Goal: Task Accomplishment & Management: Manage account settings

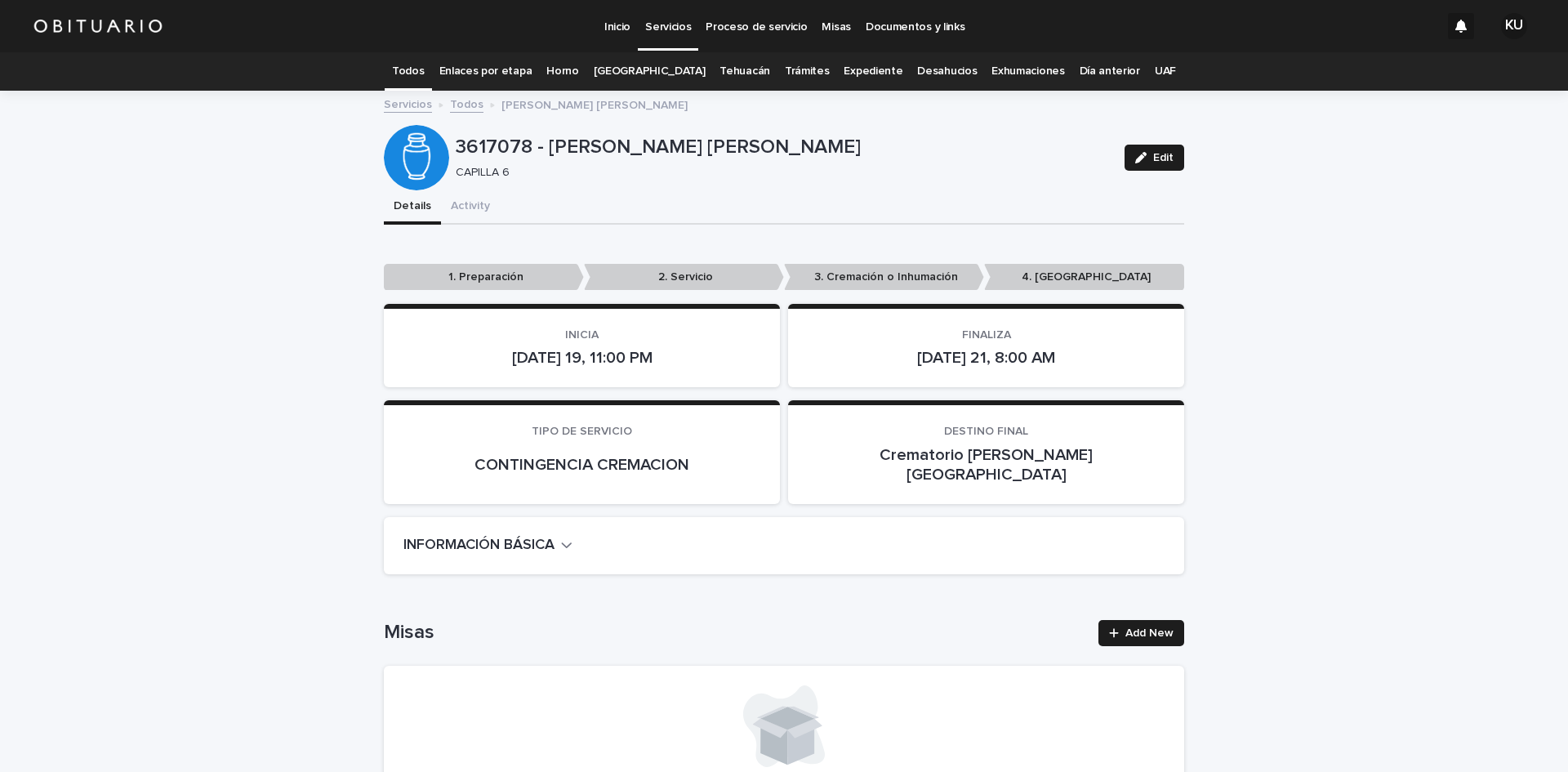
click at [917, 71] on link "Desahucios" at bounding box center [947, 70] width 59 height 38
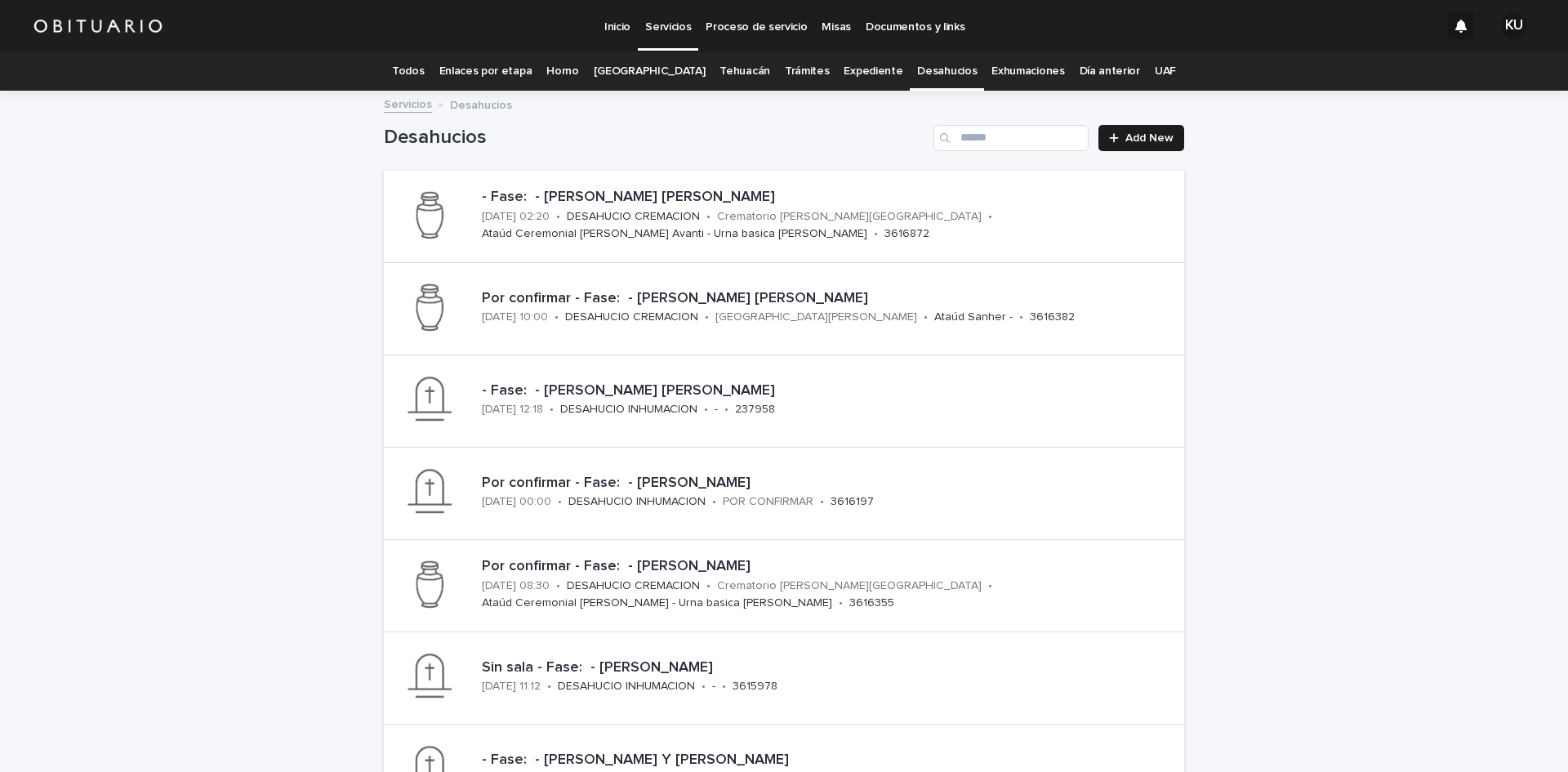
click at [667, 22] on p "Servicios" at bounding box center [667, 17] width 45 height 34
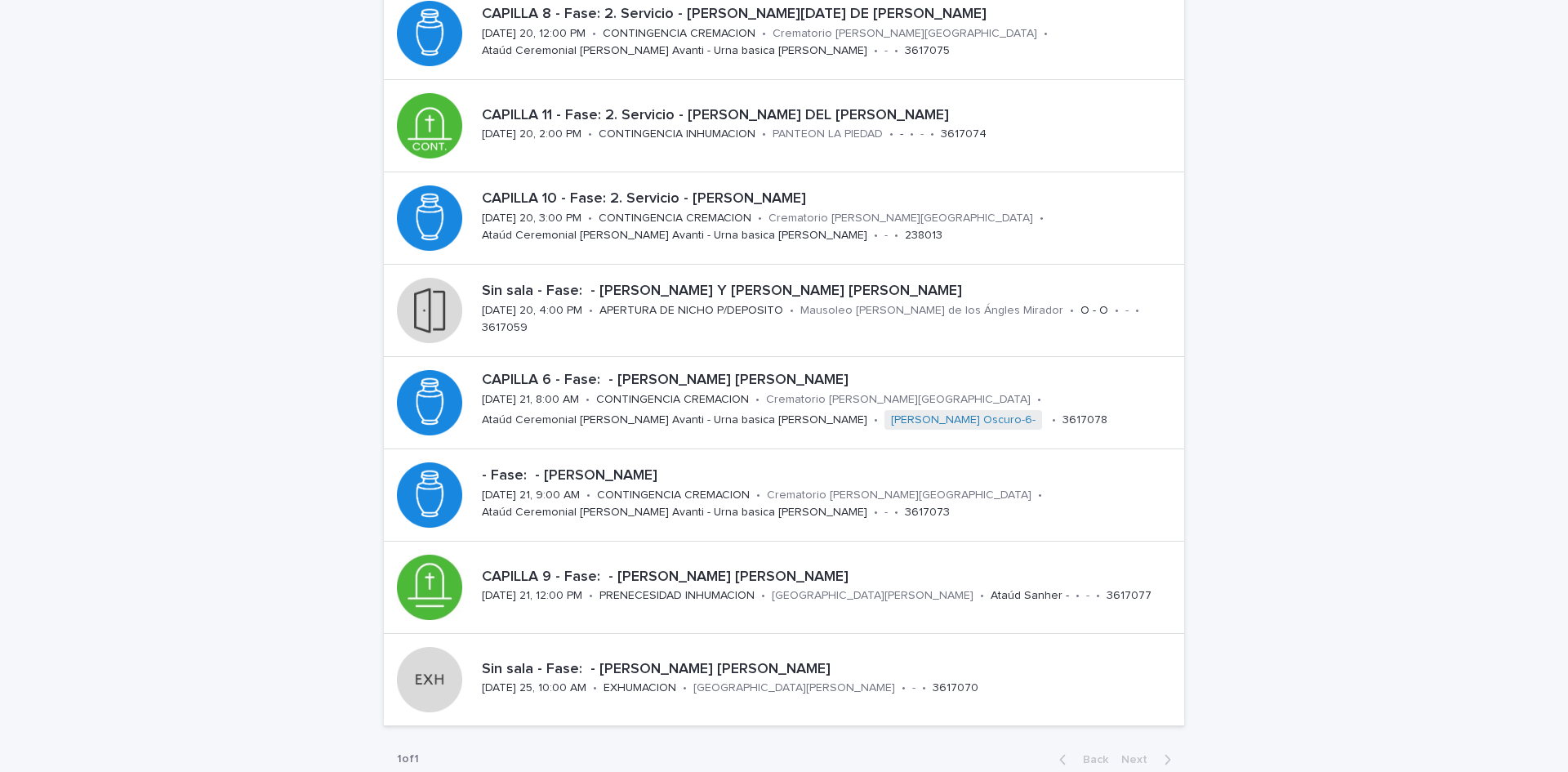
scroll to position [477, 0]
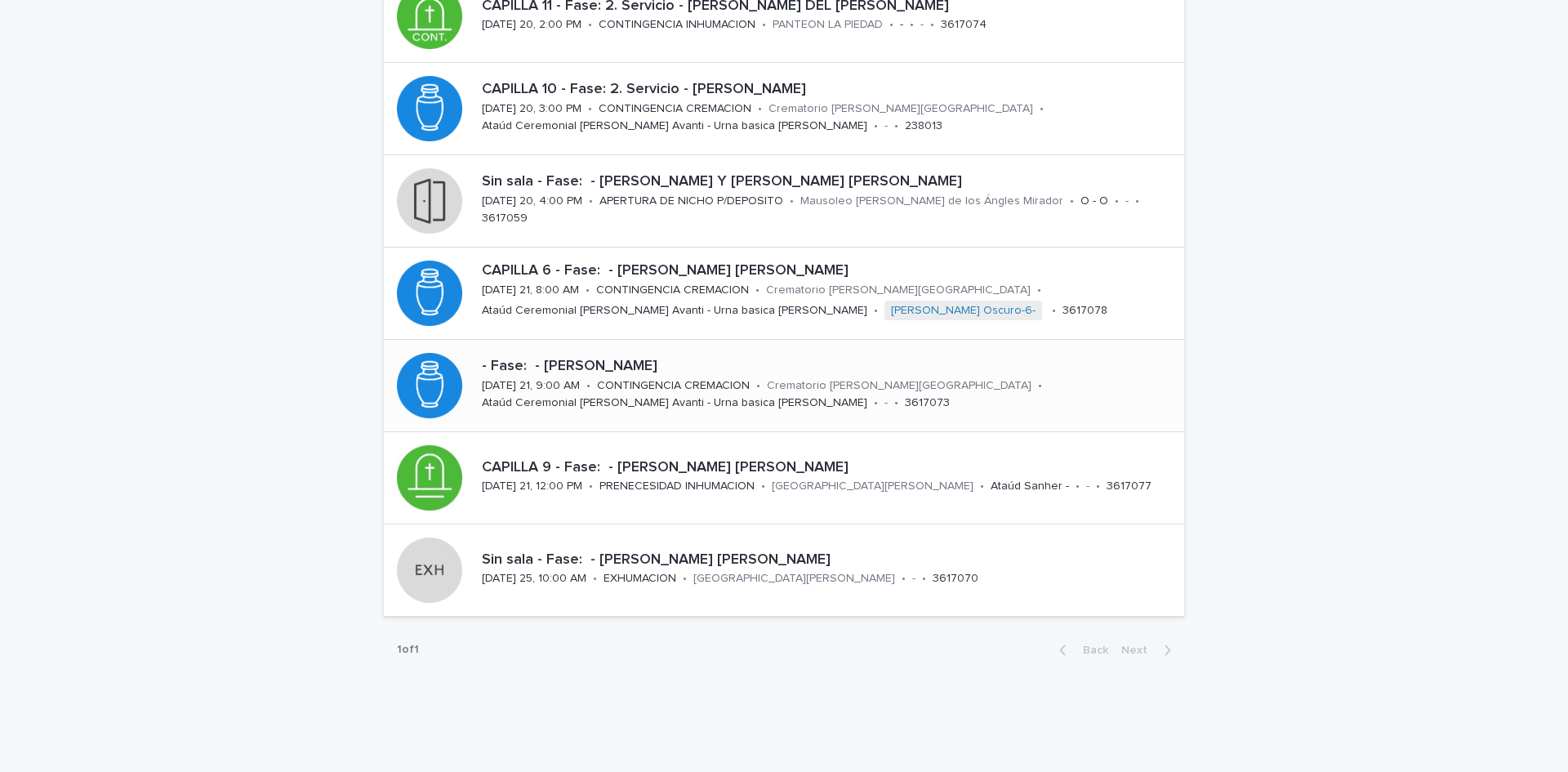
click at [778, 388] on p "Crematorio [PERSON_NAME][GEOGRAPHIC_DATA]" at bounding box center [899, 385] width 265 height 14
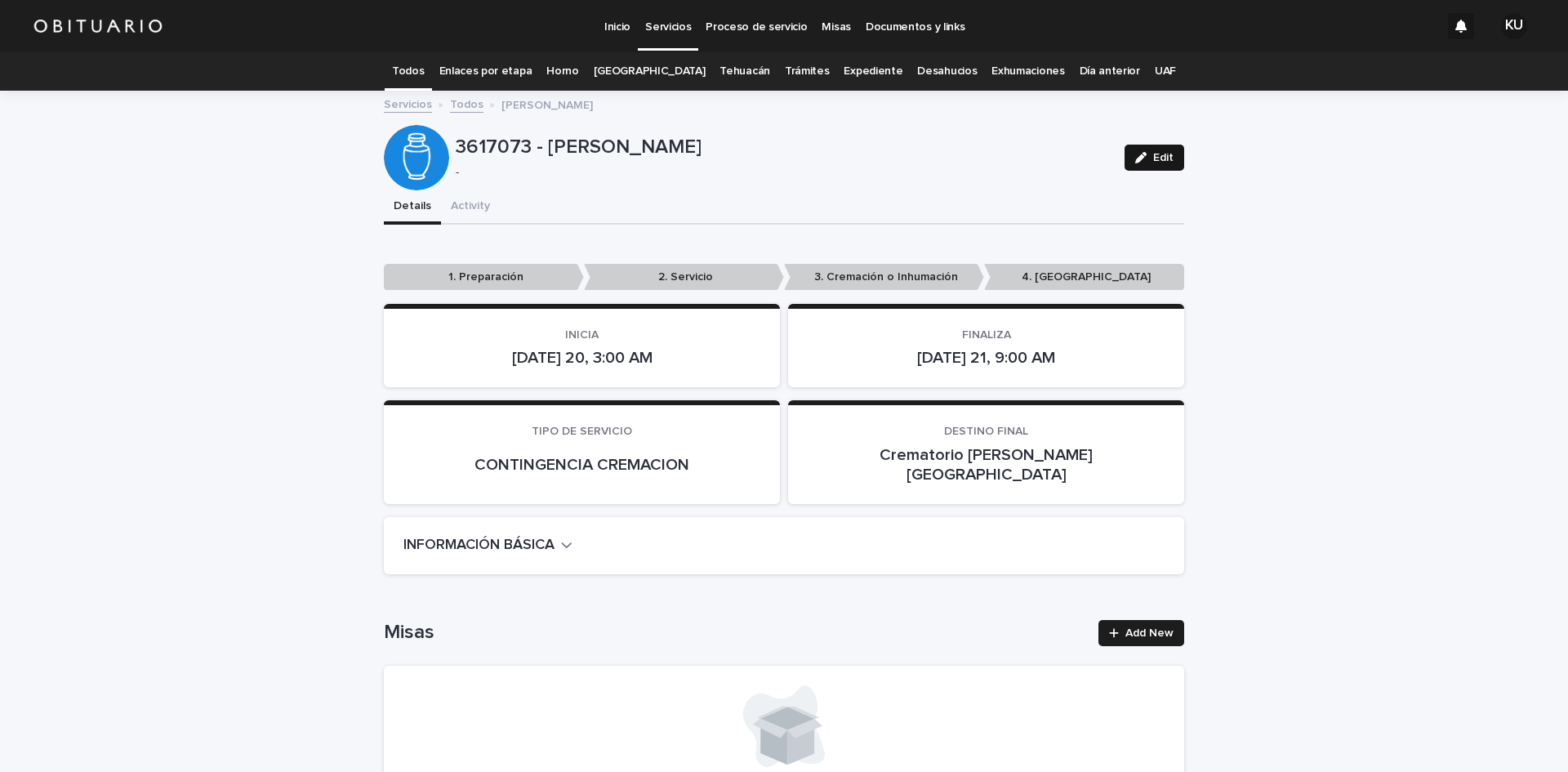
click at [1168, 157] on button "Edit" at bounding box center [1154, 157] width 59 height 26
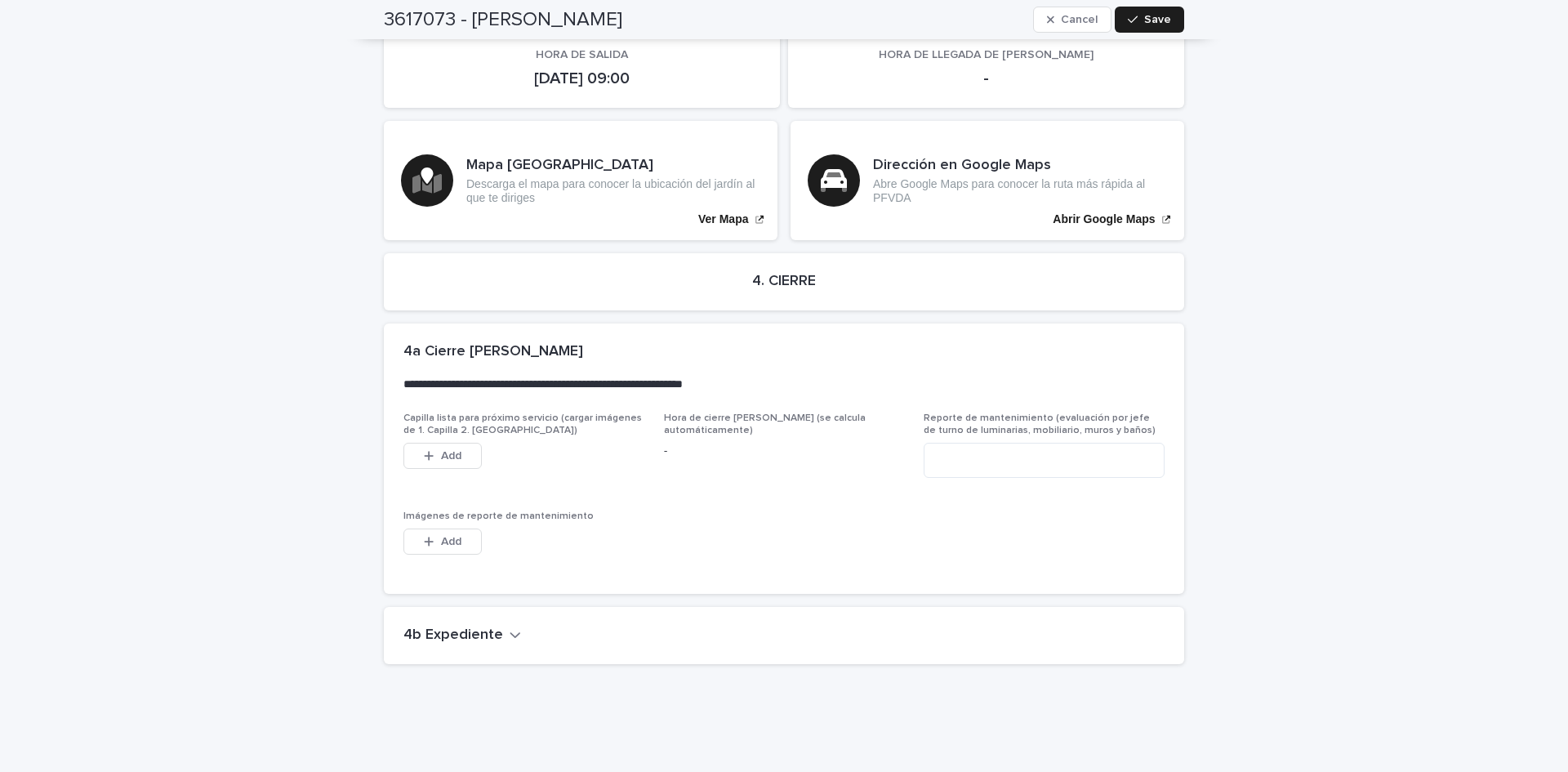
click at [510, 628] on icon "button" at bounding box center [516, 635] width 11 height 15
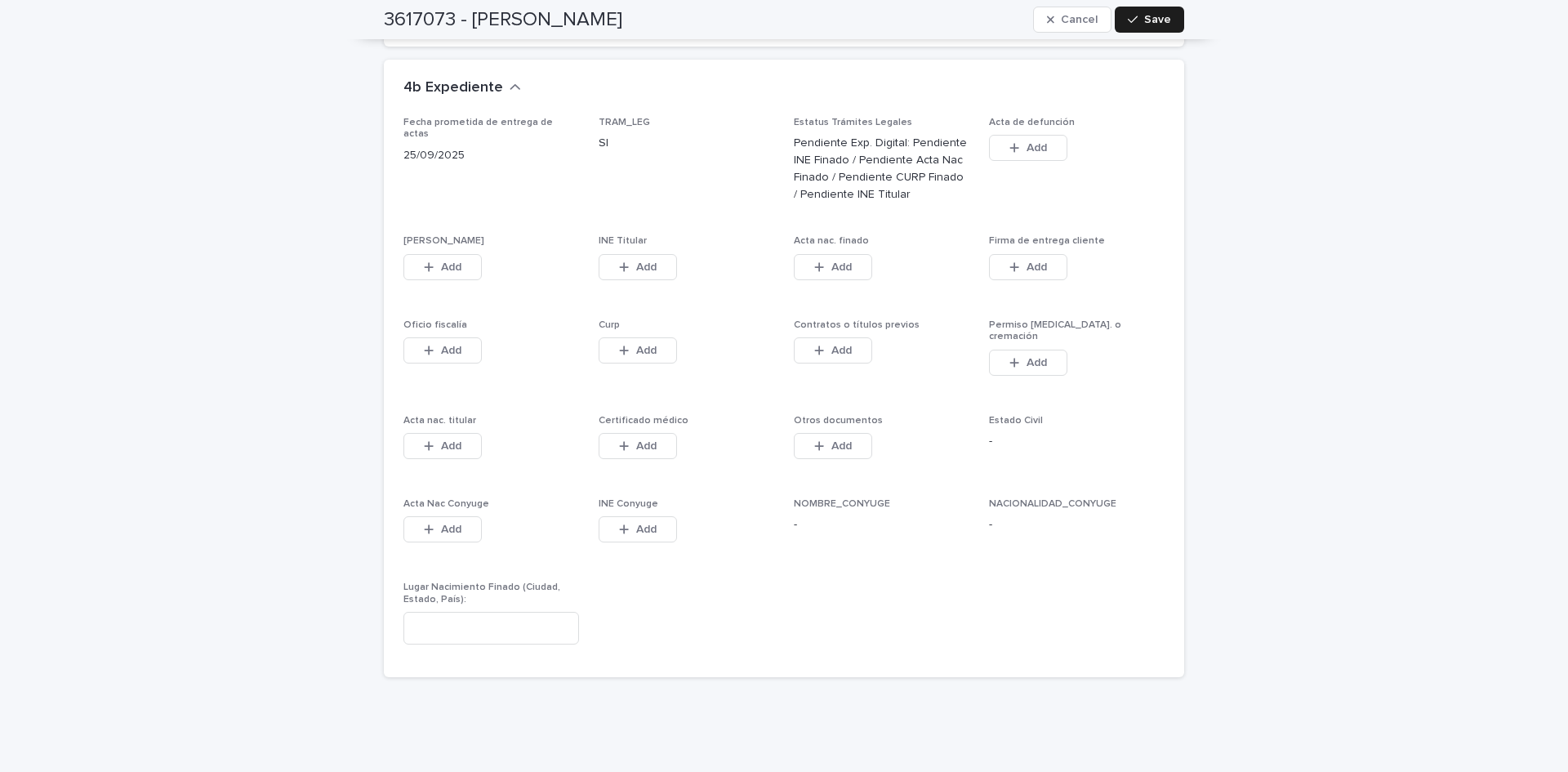
scroll to position [3925, 0]
click at [520, 610] on input at bounding box center [492, 626] width 176 height 32
type input "*"
type input "**********"
click at [1170, 19] on button "Save" at bounding box center [1149, 19] width 69 height 26
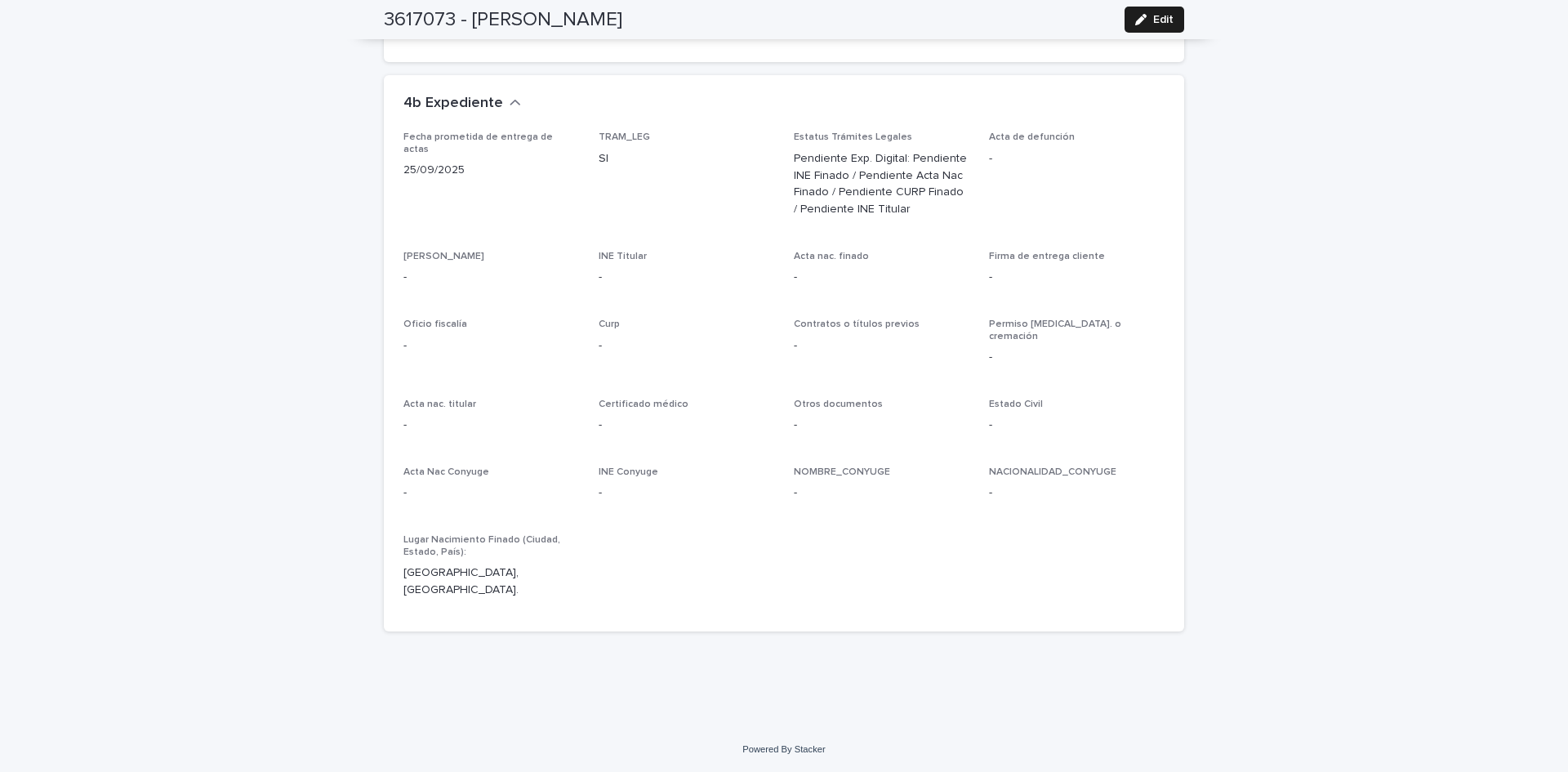
scroll to position [3570, 0]
